Goal: Task Accomplishment & Management: Manage account settings

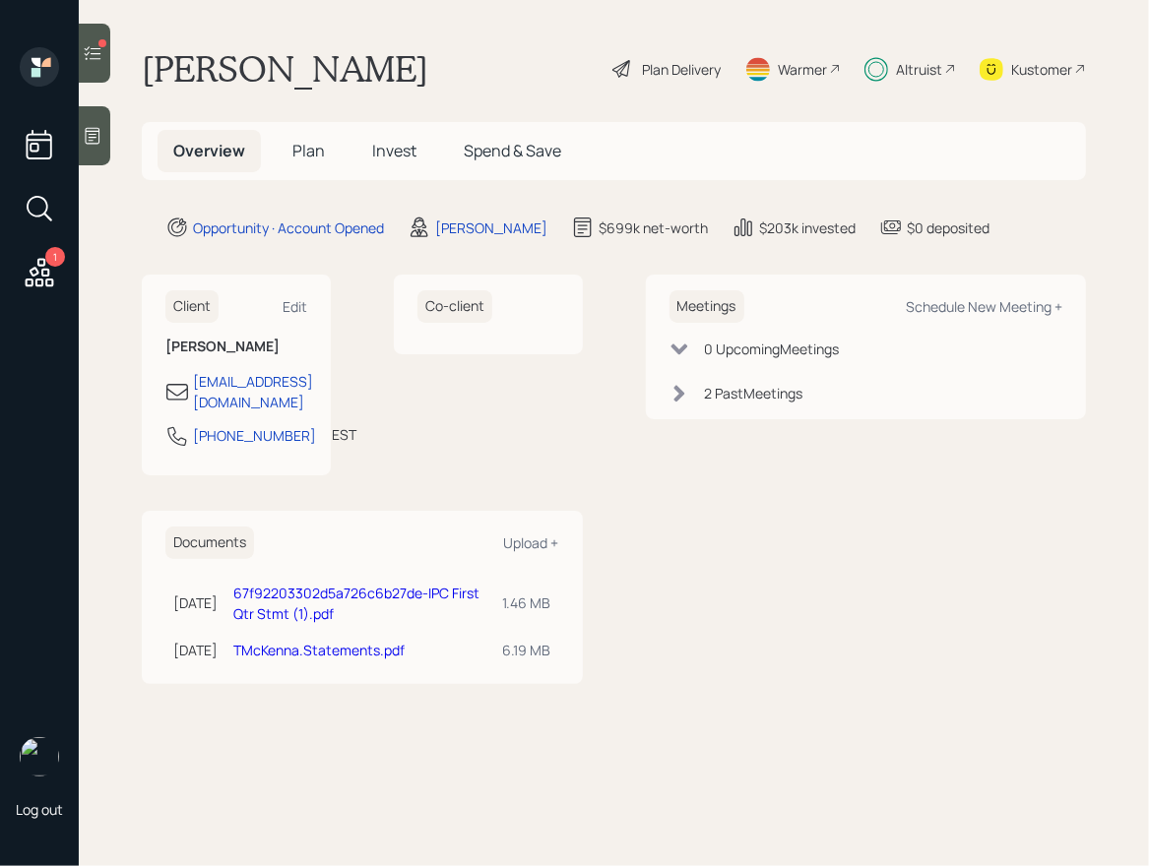
click at [41, 276] on icon at bounding box center [39, 272] width 35 height 35
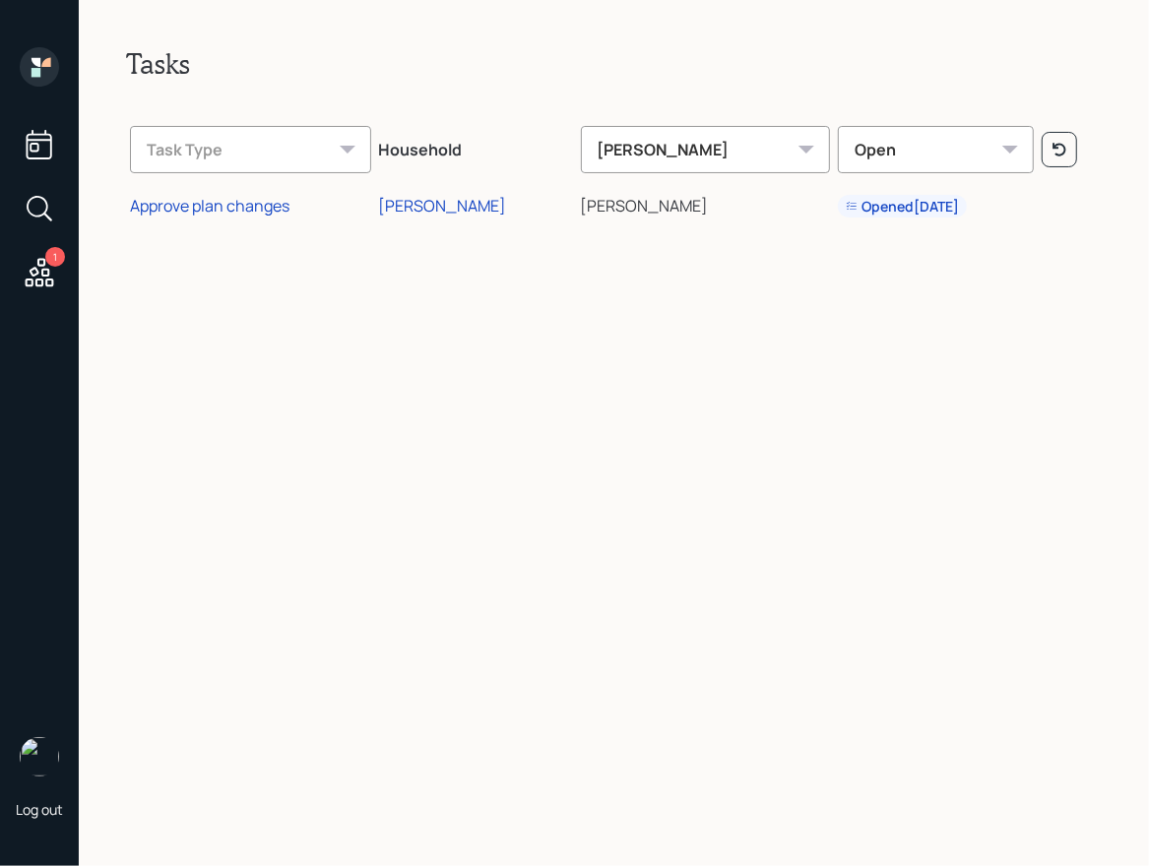
click at [44, 68] on icon at bounding box center [39, 66] width 39 height 39
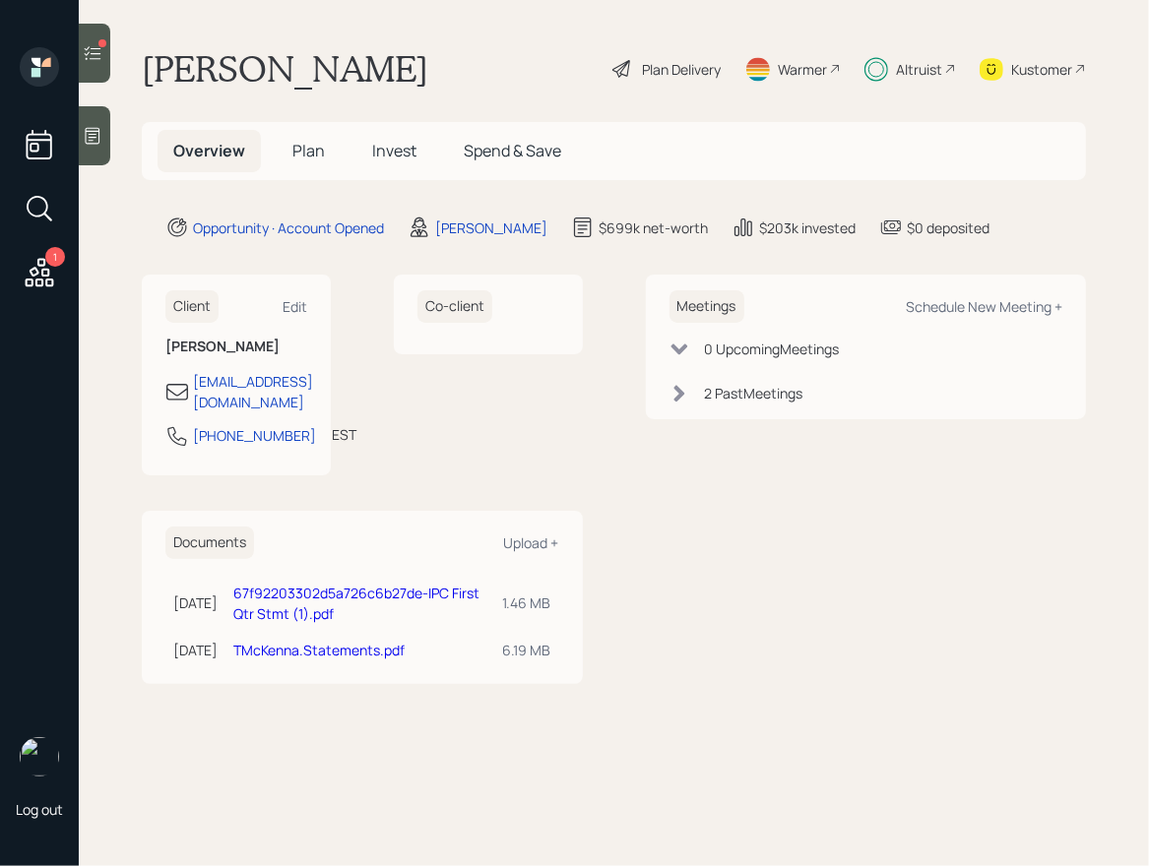
click at [290, 147] on h5 "Plan" at bounding box center [309, 151] width 64 height 42
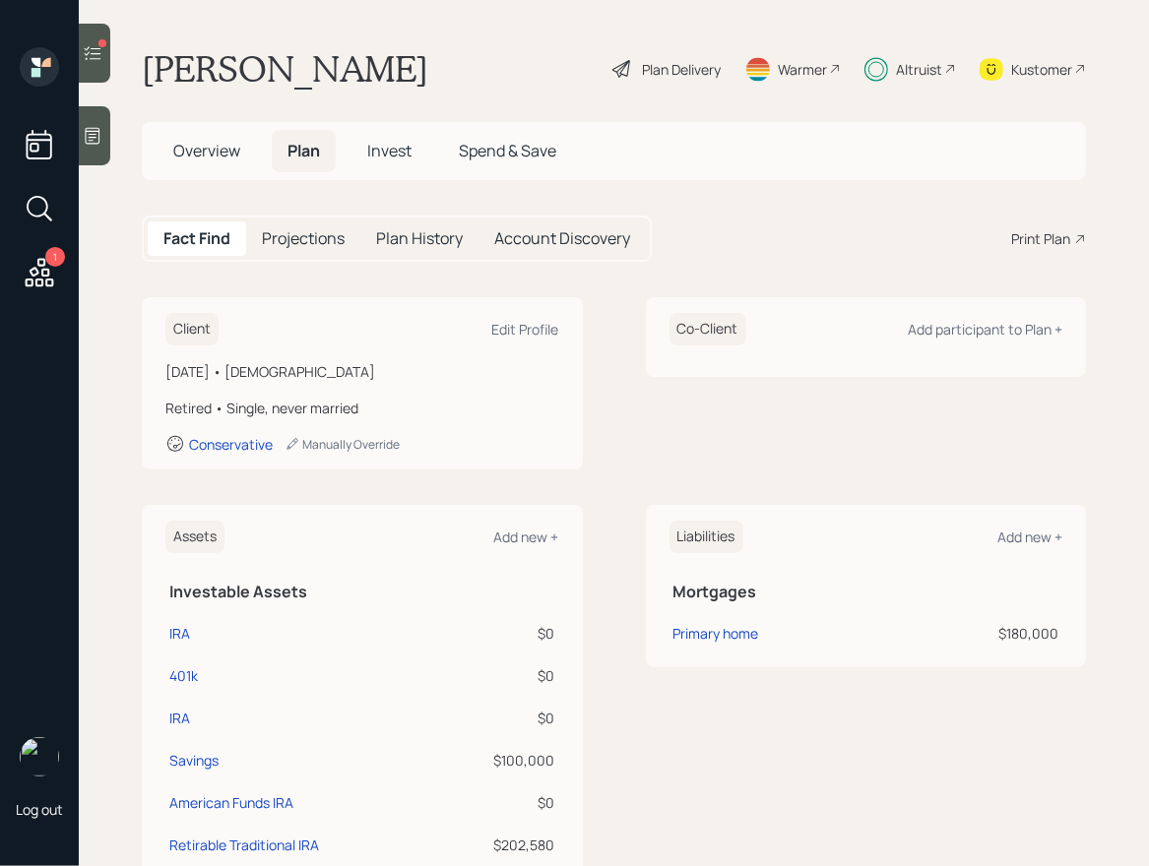
click at [396, 147] on span "Invest" at bounding box center [389, 151] width 44 height 22
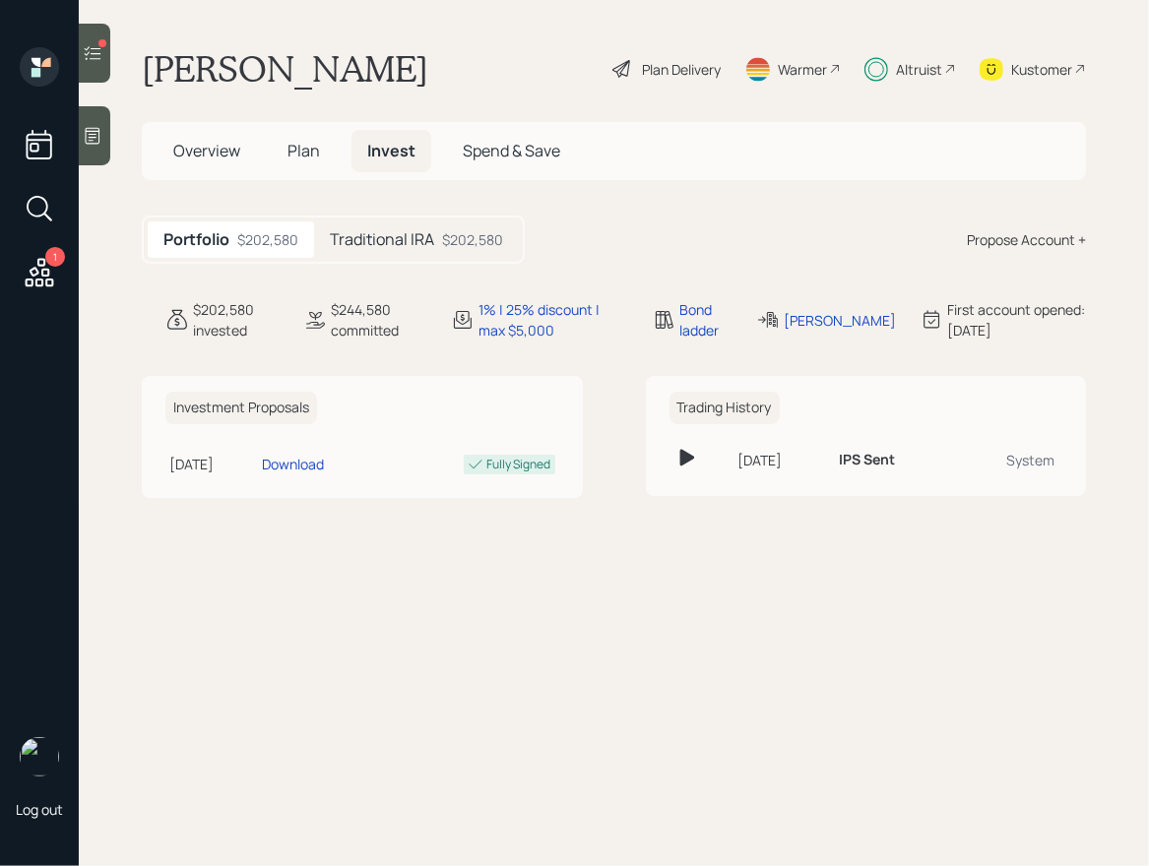
click at [461, 232] on div "$202,580" at bounding box center [472, 239] width 61 height 21
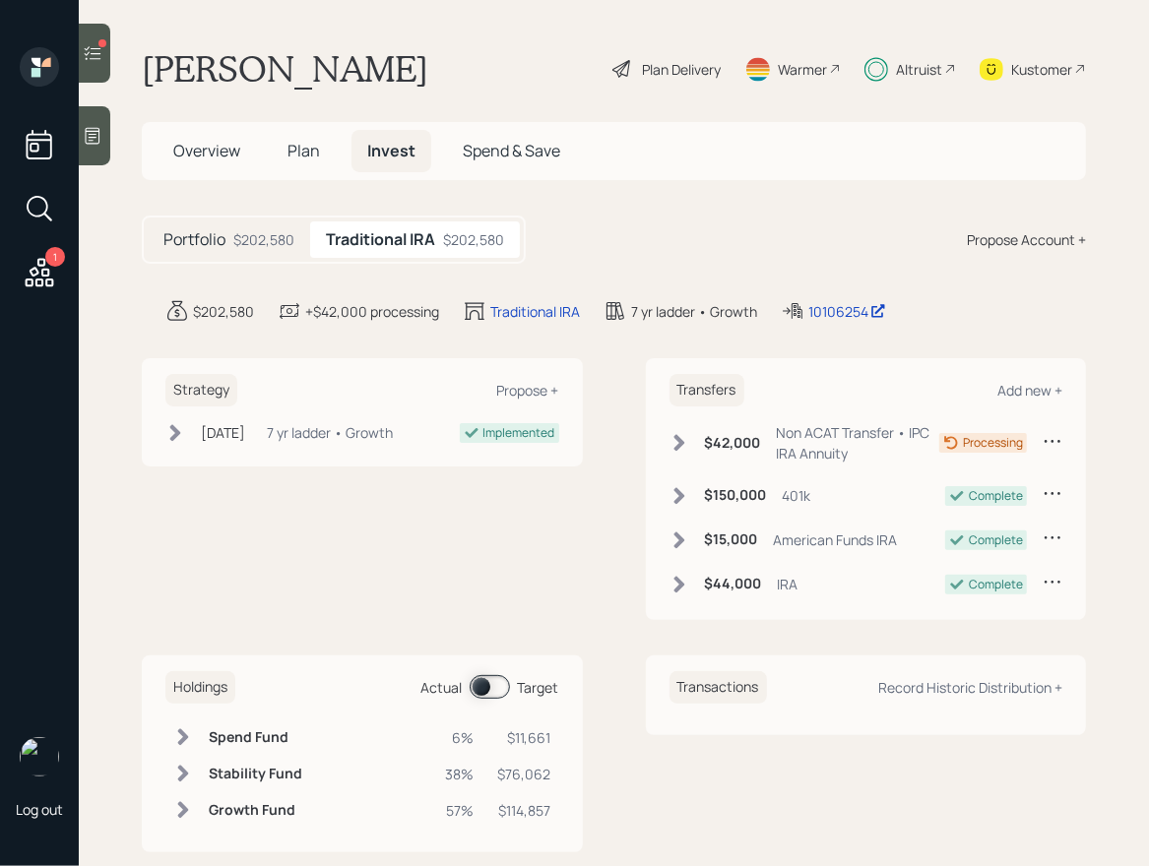
click at [92, 60] on icon at bounding box center [93, 53] width 20 height 20
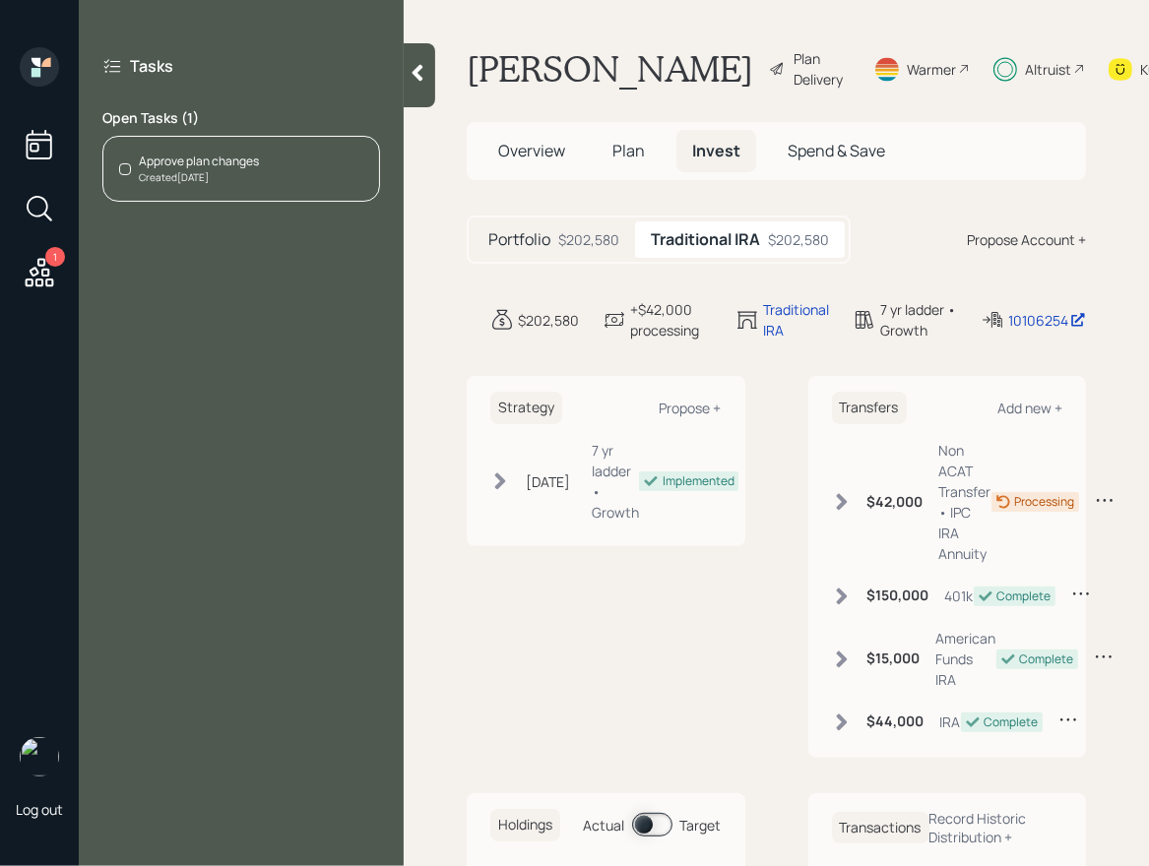
click at [208, 173] on div "Created [DATE]" at bounding box center [199, 177] width 120 height 15
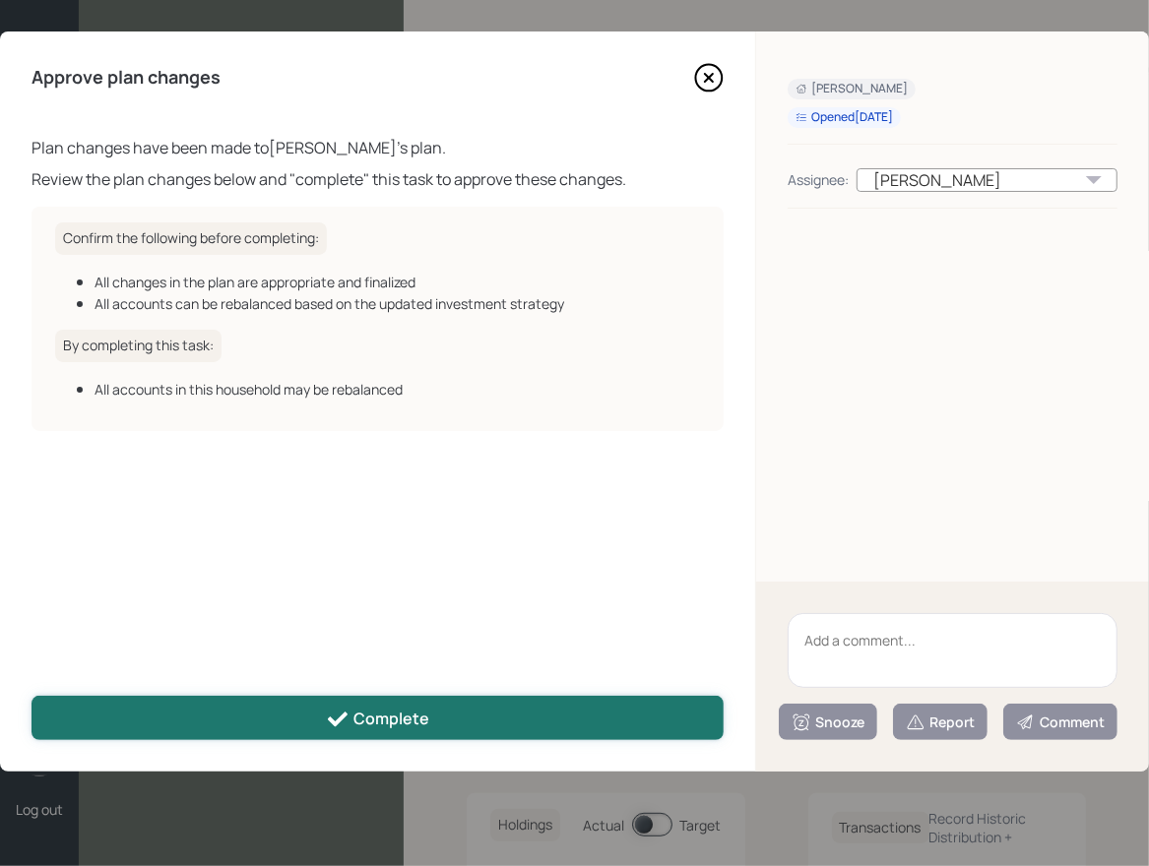
click at [409, 717] on div "Complete" at bounding box center [377, 720] width 103 height 24
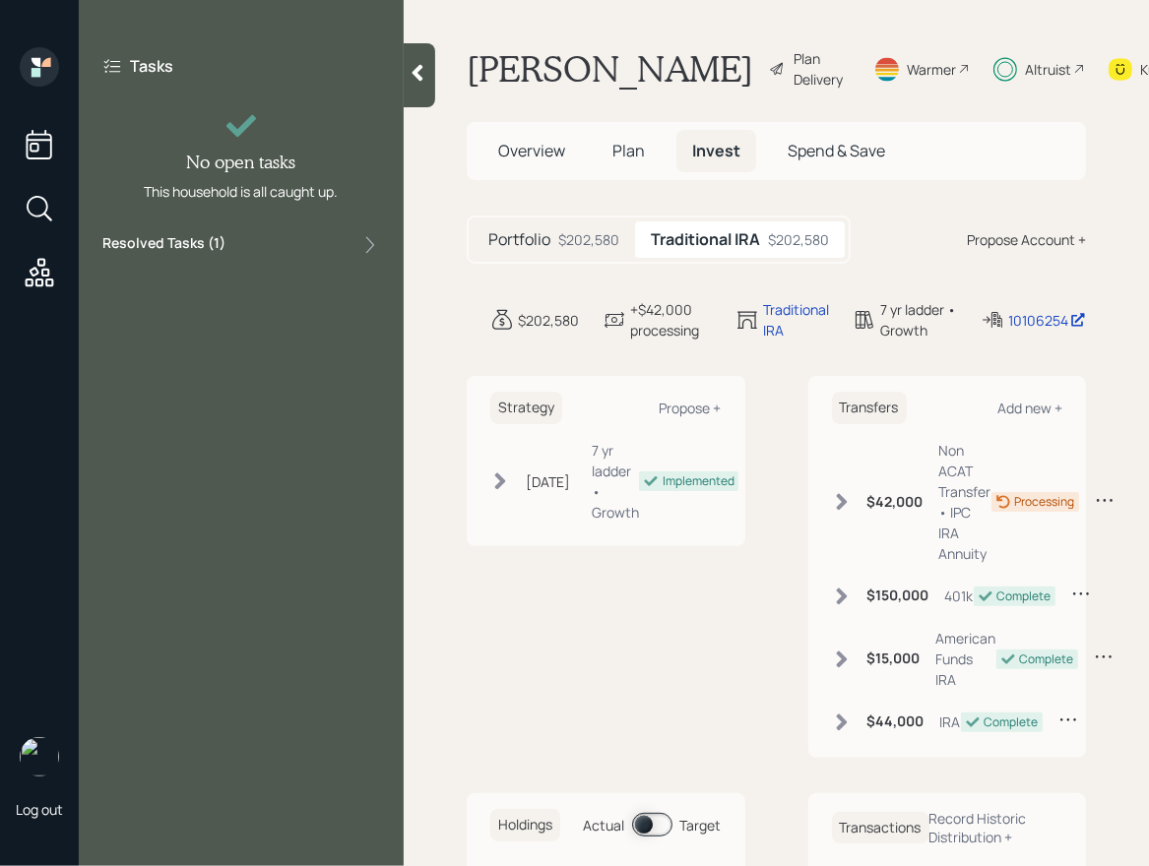
click at [431, 76] on div at bounding box center [420, 75] width 32 height 64
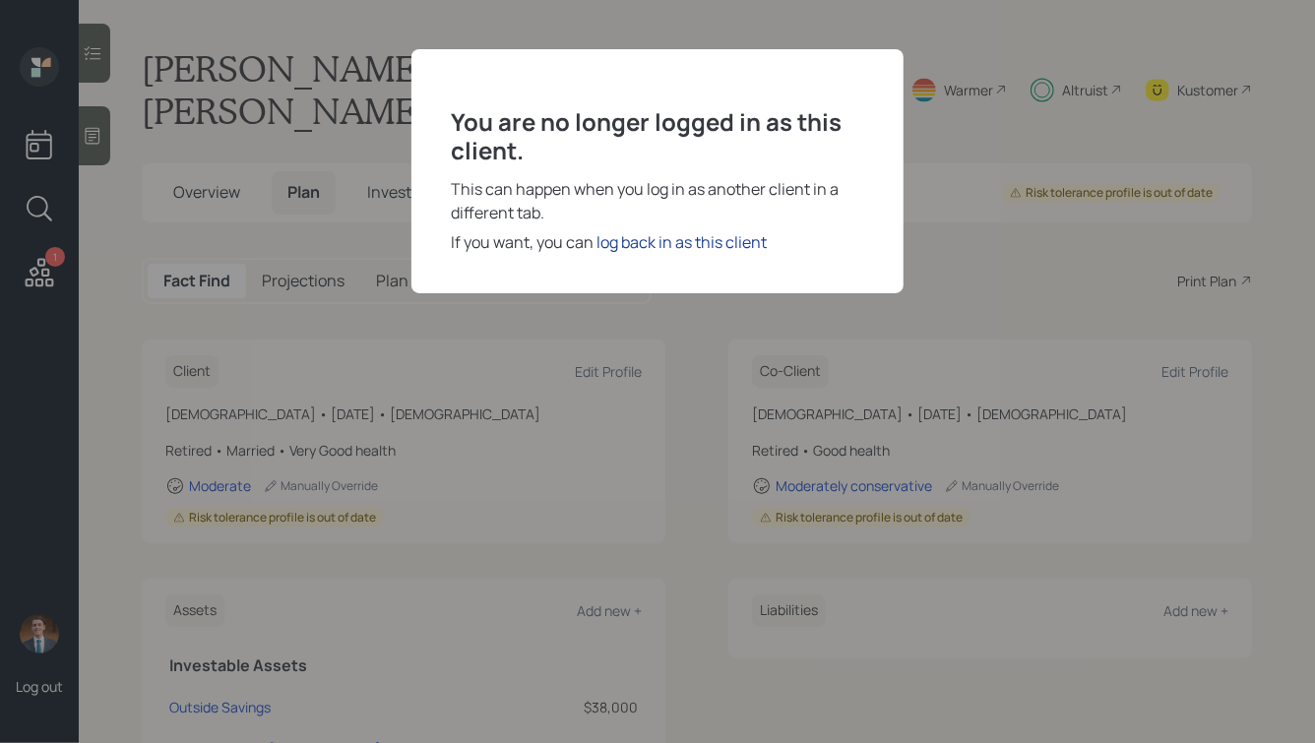
click at [656, 242] on div "log back in as this client" at bounding box center [682, 242] width 170 height 24
